Goal: Task Accomplishment & Management: Use online tool/utility

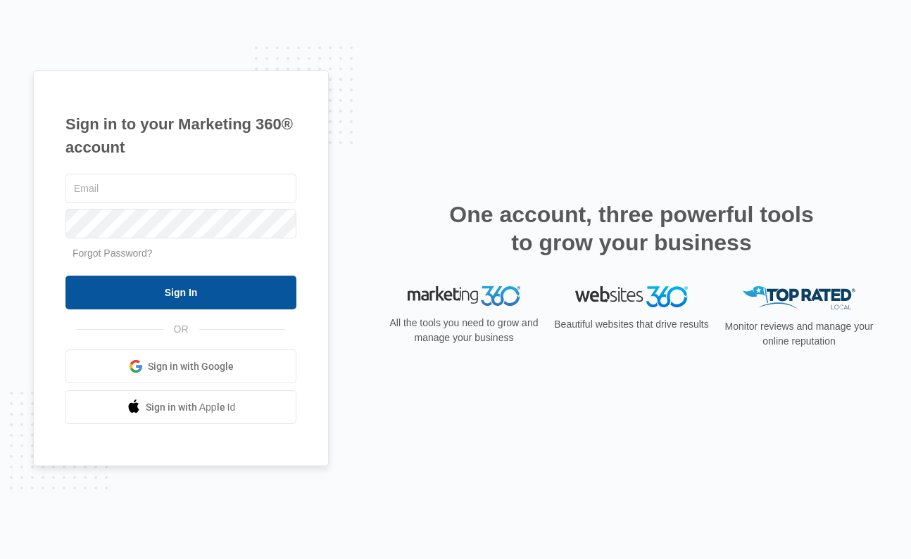
type input "[PERSON_NAME][EMAIL_ADDRESS][PERSON_NAME][DOMAIN_NAME]"
click at [235, 292] on input "Sign In" at bounding box center [180, 293] width 231 height 34
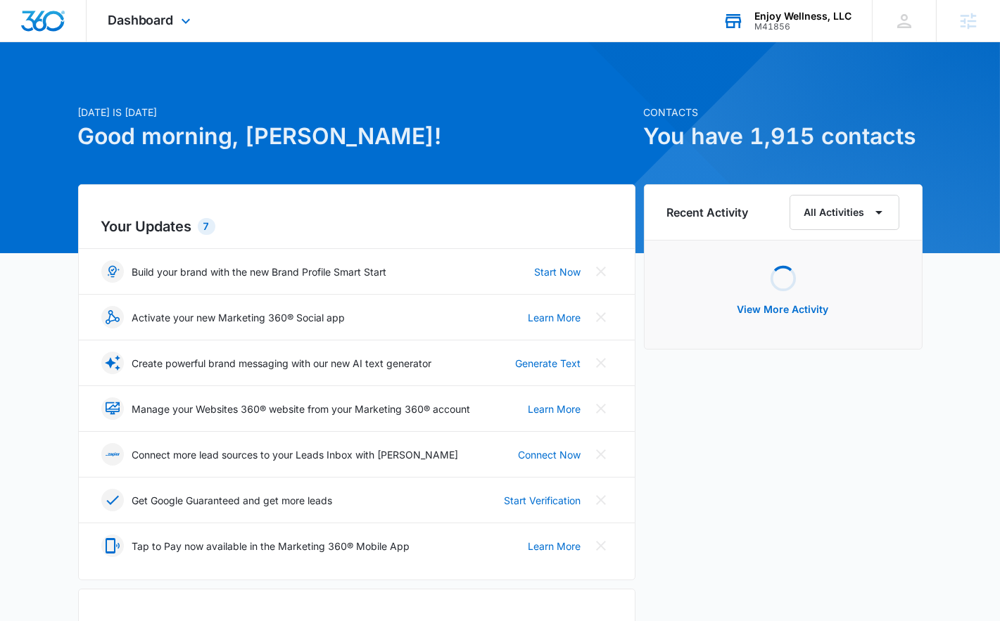
click at [795, 35] on div "Enjoy Wellness, LLC M41856 Your Accounts View All" at bounding box center [787, 21] width 170 height 42
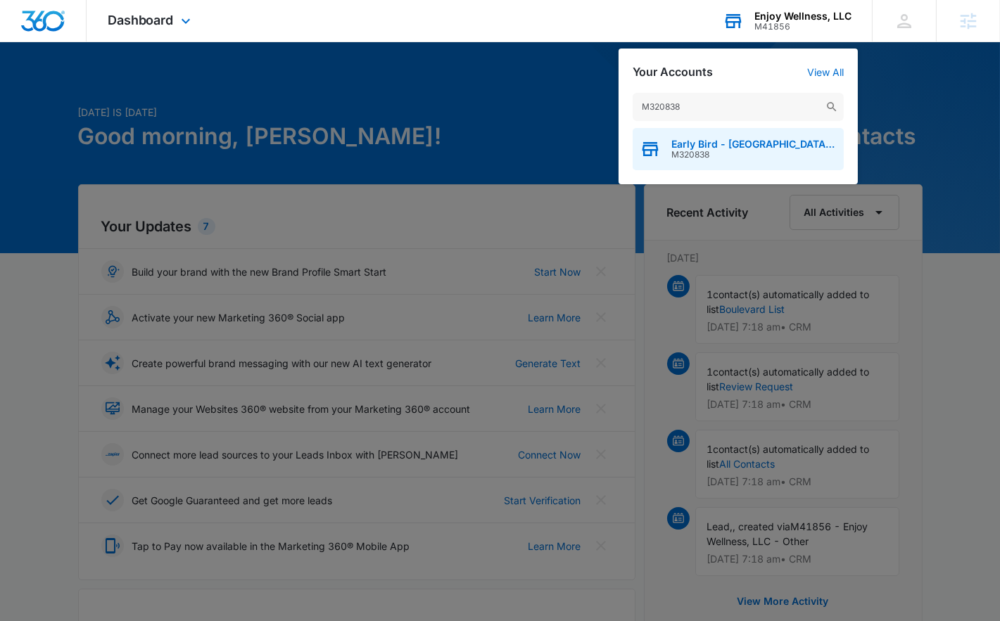
type input "M320838"
click at [722, 146] on span "Early Bird - [GEOGRAPHIC_DATA] ([GEOGRAPHIC_DATA])" at bounding box center [753, 144] width 165 height 11
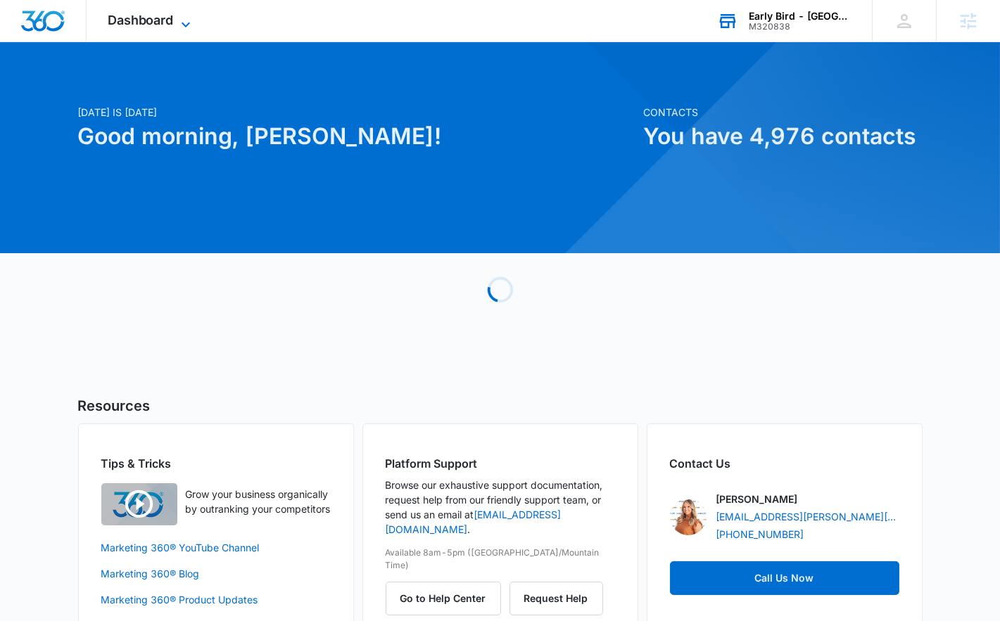
click at [109, 14] on span "Dashboard" at bounding box center [141, 20] width 66 height 15
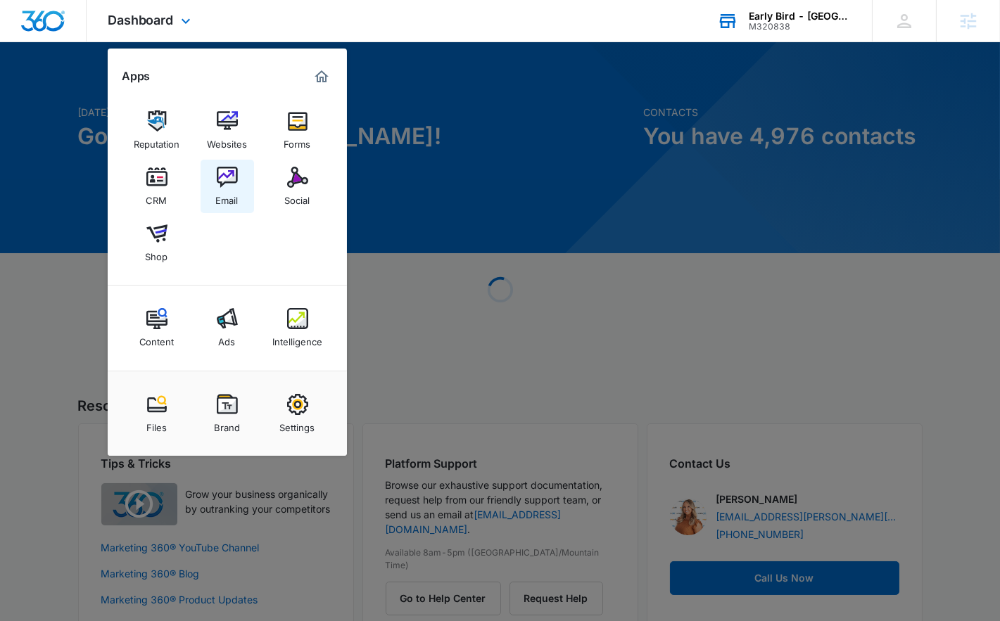
click at [236, 175] on img at bounding box center [227, 177] width 21 height 21
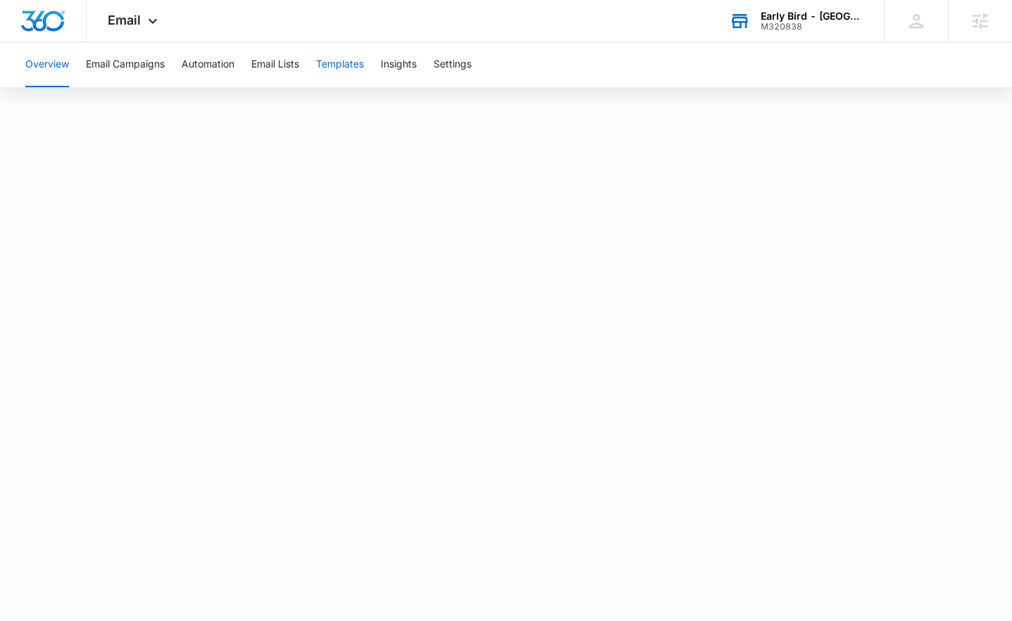
click at [334, 74] on button "Templates" at bounding box center [340, 64] width 48 height 45
click at [106, 75] on button "Email Campaigns" at bounding box center [125, 64] width 79 height 45
click at [313, 77] on div "Overview Email Campaigns Automation Email Lists Templates Insights Settings" at bounding box center [506, 64] width 978 height 45
